Goal: Check status: Check status

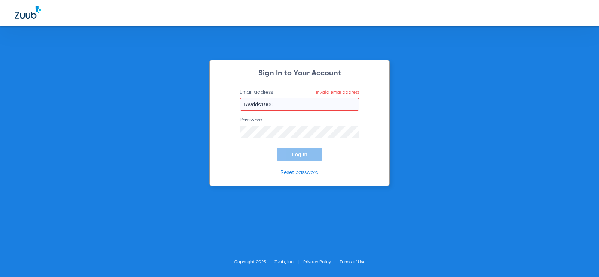
drag, startPoint x: 287, startPoint y: 105, endPoint x: 68, endPoint y: 96, distance: 219.6
click at [68, 96] on div "Sign In to Your Account Email address Invalid email address Rwdds1900 Password …" at bounding box center [299, 138] width 599 height 277
type input "P"
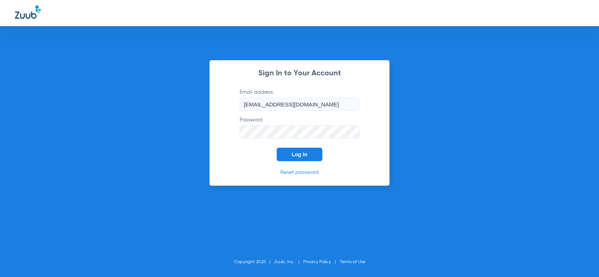
type input "[EMAIL_ADDRESS][DOMAIN_NAME]"
click at [277, 148] on button "Log In" at bounding box center [300, 154] width 46 height 13
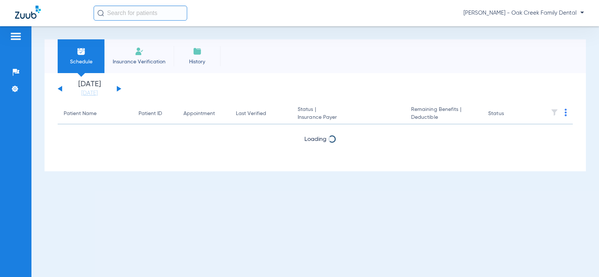
click at [301, 153] on app-appointment-list "Patient Name Patient ID Appointment Last Verified Status | Insurance Payer Rema…" at bounding box center [315, 133] width 515 height 60
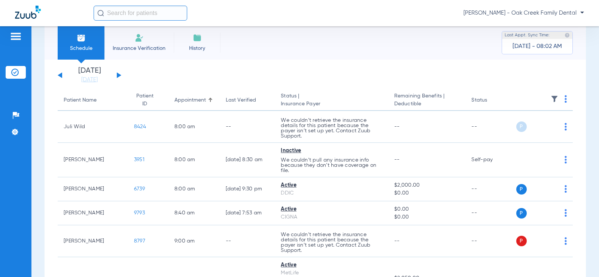
scroll to position [37, 0]
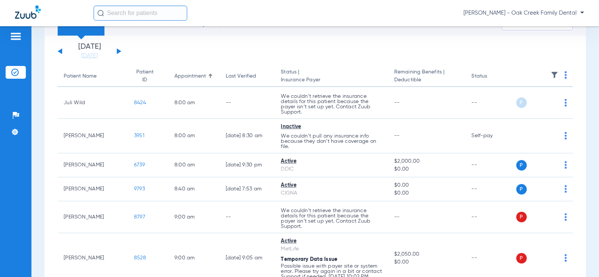
click at [119, 51] on button at bounding box center [119, 51] width 4 height 6
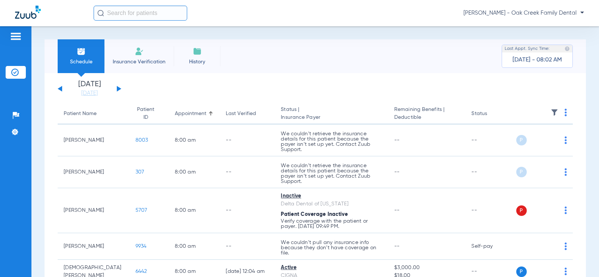
click at [119, 88] on button at bounding box center [119, 89] width 4 height 6
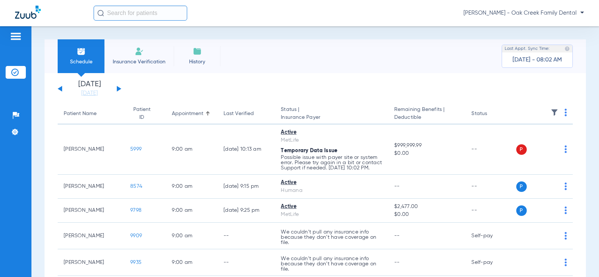
click at [63, 86] on div "[DATE] [DATE] [DATE] [DATE] [DATE] [DATE] [DATE] [DATE] [DATE] [DATE] [DATE] [D…" at bounding box center [90, 88] width 64 height 16
click at [61, 88] on button at bounding box center [60, 89] width 4 height 6
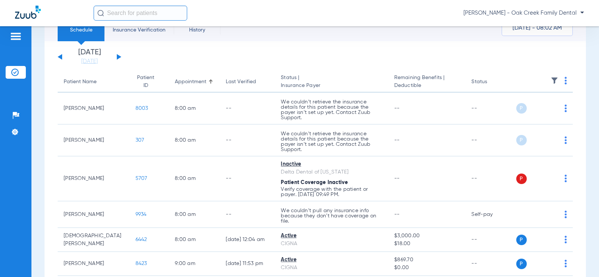
scroll to position [75, 0]
